Goal: Check status: Check status

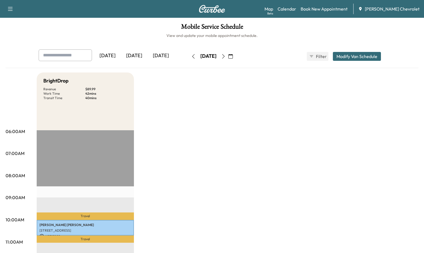
click at [121, 50] on div "[DATE]" at bounding box center [134, 55] width 27 height 13
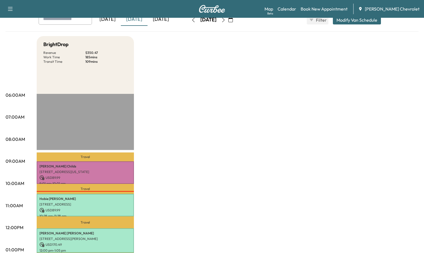
scroll to position [56, 0]
